Goal: Task Accomplishment & Management: Complete application form

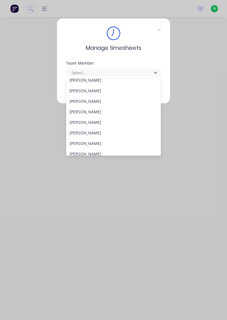
scroll to position [16, 0]
click at [94, 145] on div "[PERSON_NAME]" at bounding box center [113, 143] width 95 height 11
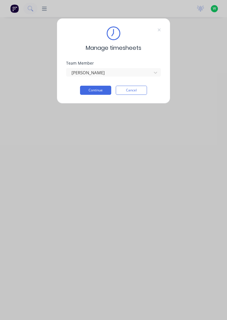
click at [102, 89] on button "Continue" at bounding box center [95, 90] width 31 height 9
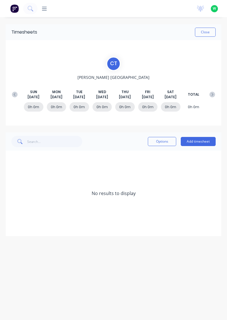
click at [197, 141] on button "Add timesheet" at bounding box center [198, 141] width 35 height 9
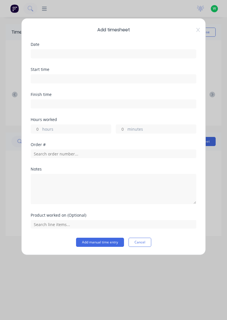
click at [56, 55] on input at bounding box center [113, 53] width 165 height 9
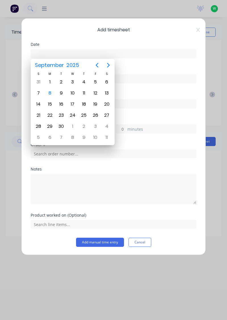
click at [49, 93] on div "8" at bounding box center [50, 93] width 9 height 9
type input "[DATE]"
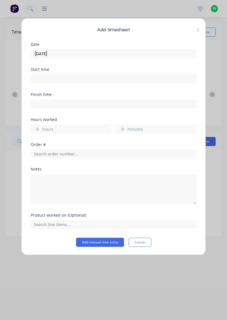
click at [37, 130] on input "hours" at bounding box center [36, 129] width 10 height 9
type input "2"
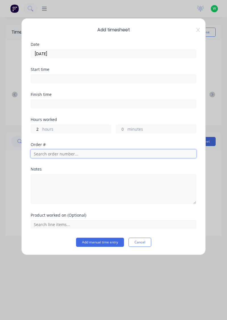
click at [60, 152] on input "text" at bounding box center [114, 153] width 166 height 9
type input "17483"
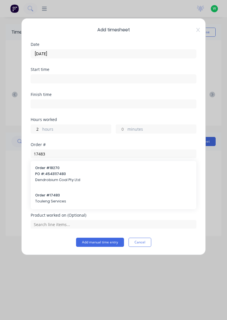
click at [51, 199] on span "Touleng Services" at bounding box center [113, 200] width 157 height 5
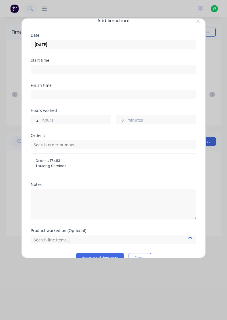
scroll to position [20, 0]
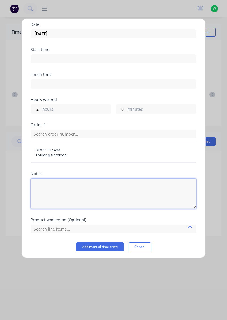
click at [56, 183] on textarea at bounding box center [114, 193] width 166 height 30
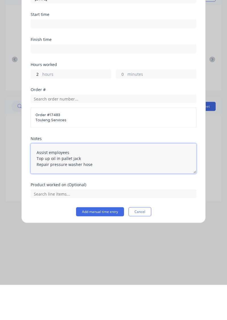
scroll to position [2, 0]
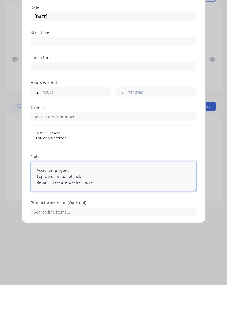
type textarea "Assist employees Top up oil in pallet jack Repair pressure washer hose"
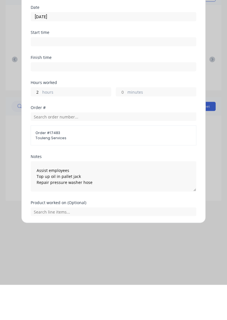
click at [108, 262] on button "Add manual time entry" at bounding box center [100, 264] width 48 height 9
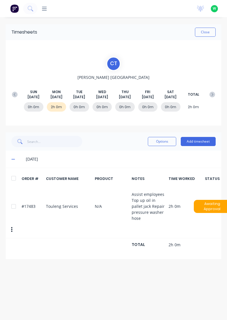
click at [205, 142] on button "Add timesheet" at bounding box center [198, 141] width 35 height 9
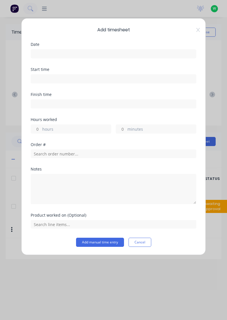
click at [60, 53] on input at bounding box center [113, 53] width 165 height 9
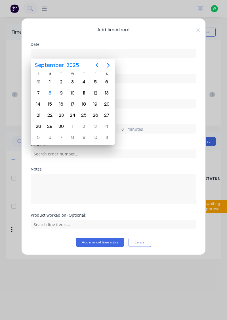
click at [50, 93] on div "8" at bounding box center [50, 93] width 9 height 9
type input "[DATE]"
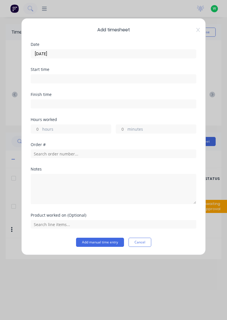
click at [123, 129] on input "minutes" at bounding box center [121, 129] width 10 height 9
type input "30"
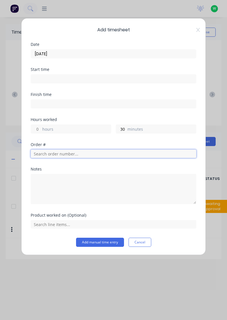
click at [53, 155] on input "text" at bounding box center [114, 153] width 166 height 9
type input "17943"
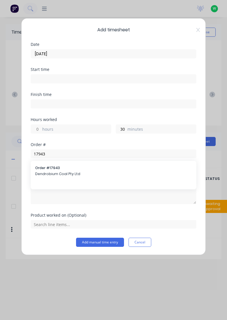
click at [60, 172] on span "Dendrobium Coal Pty Ltd" at bounding box center [113, 173] width 157 height 5
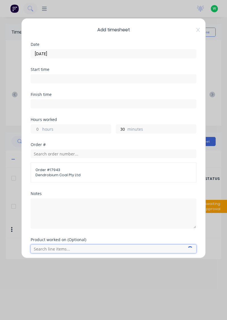
click at [59, 249] on input "text" at bounding box center [114, 248] width 166 height 9
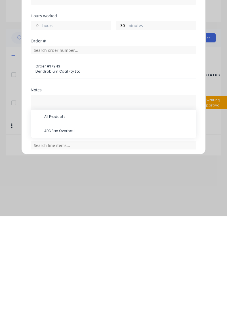
click at [73, 234] on span "AFC Pan Overhaul" at bounding box center [118, 234] width 148 height 5
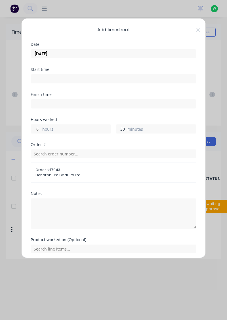
click at [123, 129] on input "30" at bounding box center [121, 129] width 10 height 9
type input "0"
click at [38, 130] on input "hours" at bounding box center [36, 129] width 10 height 9
type input "1"
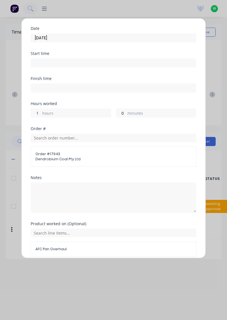
scroll to position [21, 0]
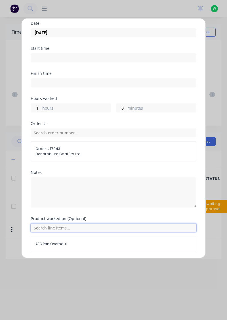
click at [104, 226] on input "text" at bounding box center [114, 227] width 166 height 9
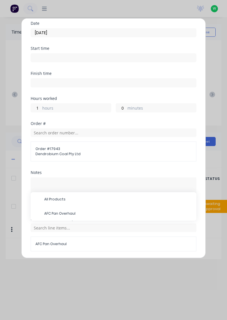
click at [71, 211] on span "AFC Pan Overhaul" at bounding box center [118, 213] width 148 height 5
click at [107, 264] on button "Add manual time entry" at bounding box center [100, 264] width 48 height 9
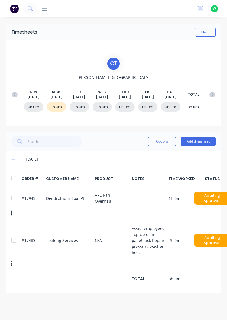
click at [202, 141] on button "Add timesheet" at bounding box center [198, 141] width 35 height 9
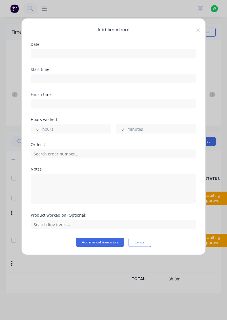
click at [74, 55] on input at bounding box center [113, 53] width 165 height 9
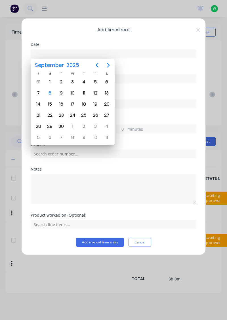
click at [51, 94] on div "8" at bounding box center [50, 93] width 9 height 9
type input "[DATE]"
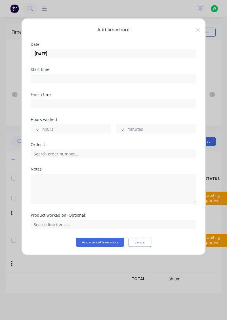
click at [34, 128] on input "hours" at bounding box center [36, 129] width 10 height 9
type input "5"
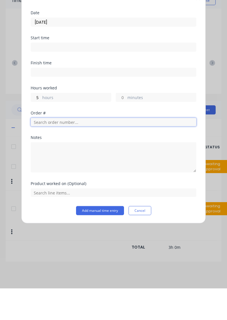
click at [65, 154] on input "text" at bounding box center [114, 153] width 166 height 9
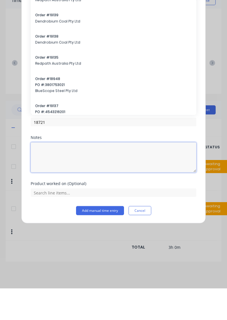
click at [56, 179] on textarea at bounding box center [114, 189] width 166 height 30
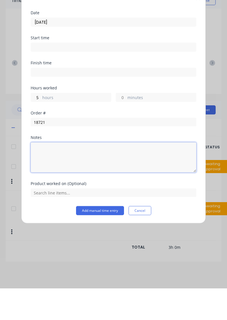
click at [51, 179] on textarea at bounding box center [114, 189] width 166 height 30
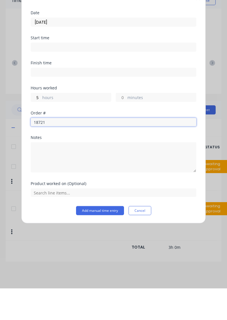
click at [52, 154] on input "18721" at bounding box center [114, 153] width 166 height 9
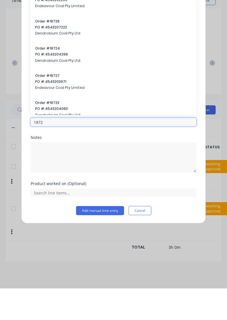
type input "18721"
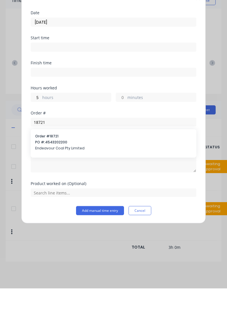
click at [51, 176] on div "Order # 18721 PO #: 4543202200 Endeavour Coal Pty Limited" at bounding box center [113, 174] width 157 height 18
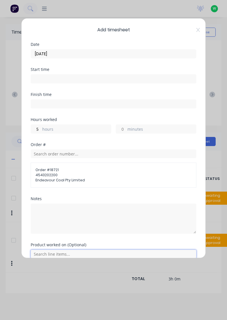
click at [57, 253] on input "text" at bounding box center [114, 253] width 166 height 9
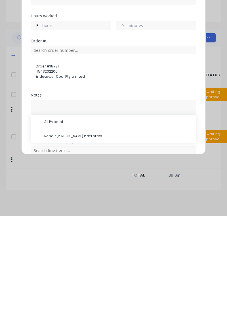
click at [82, 239] on span "Repair [PERSON_NAME] Platforms" at bounding box center [118, 239] width 148 height 5
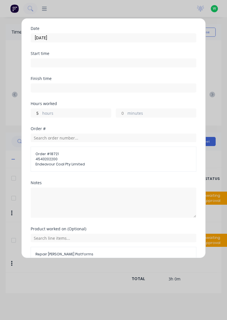
scroll to position [26, 0]
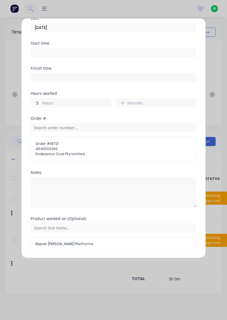
click at [107, 267] on button "Add manual time entry" at bounding box center [100, 264] width 48 height 9
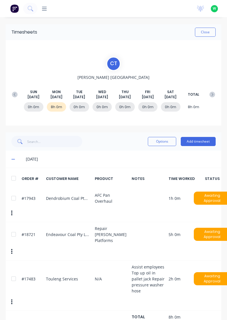
click at [203, 32] on button "Close" at bounding box center [205, 32] width 21 height 9
